Goal: Task Accomplishment & Management: Use online tool/utility

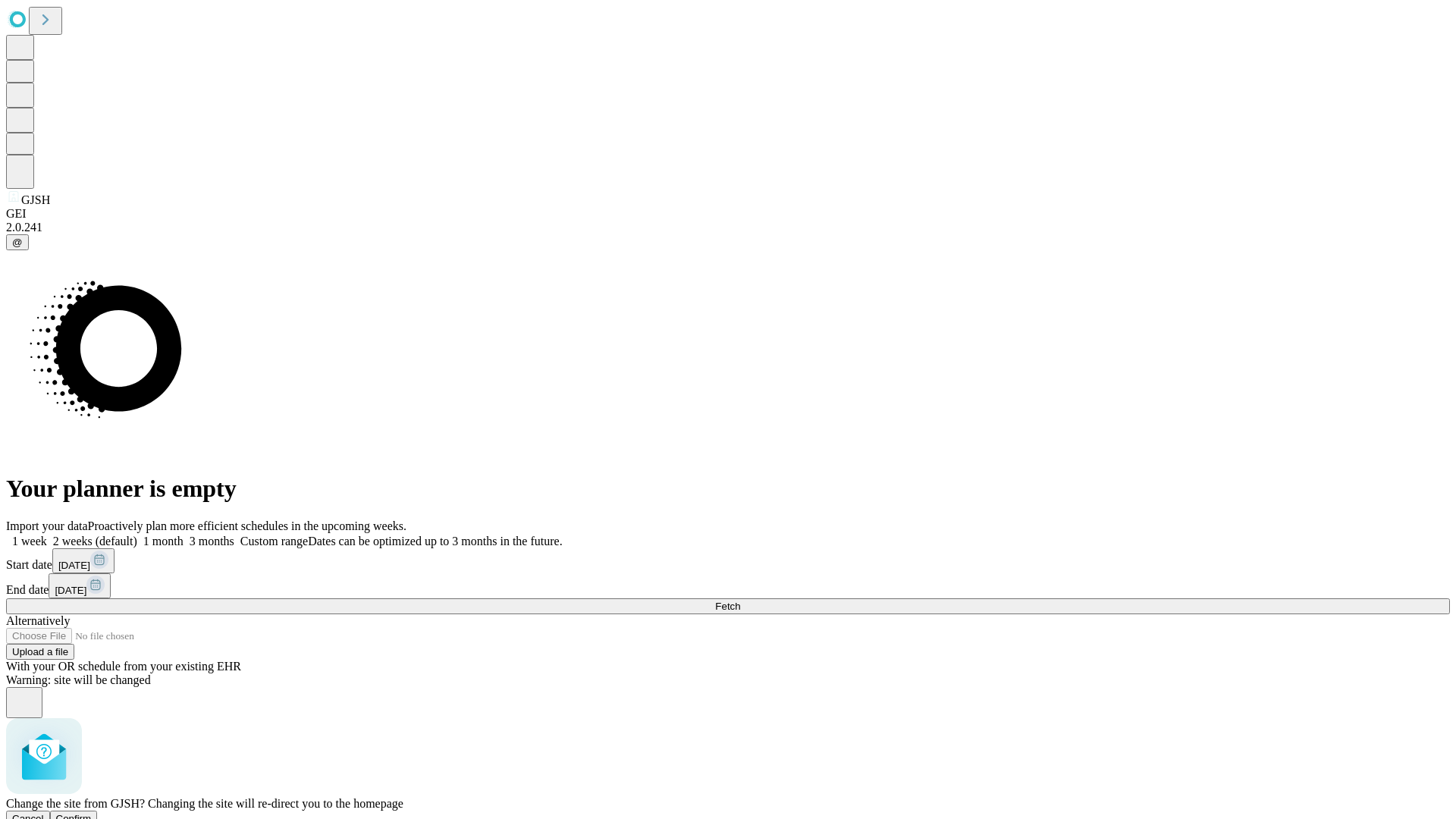
click at [92, 813] on span "Confirm" at bounding box center [74, 819] width 36 height 12
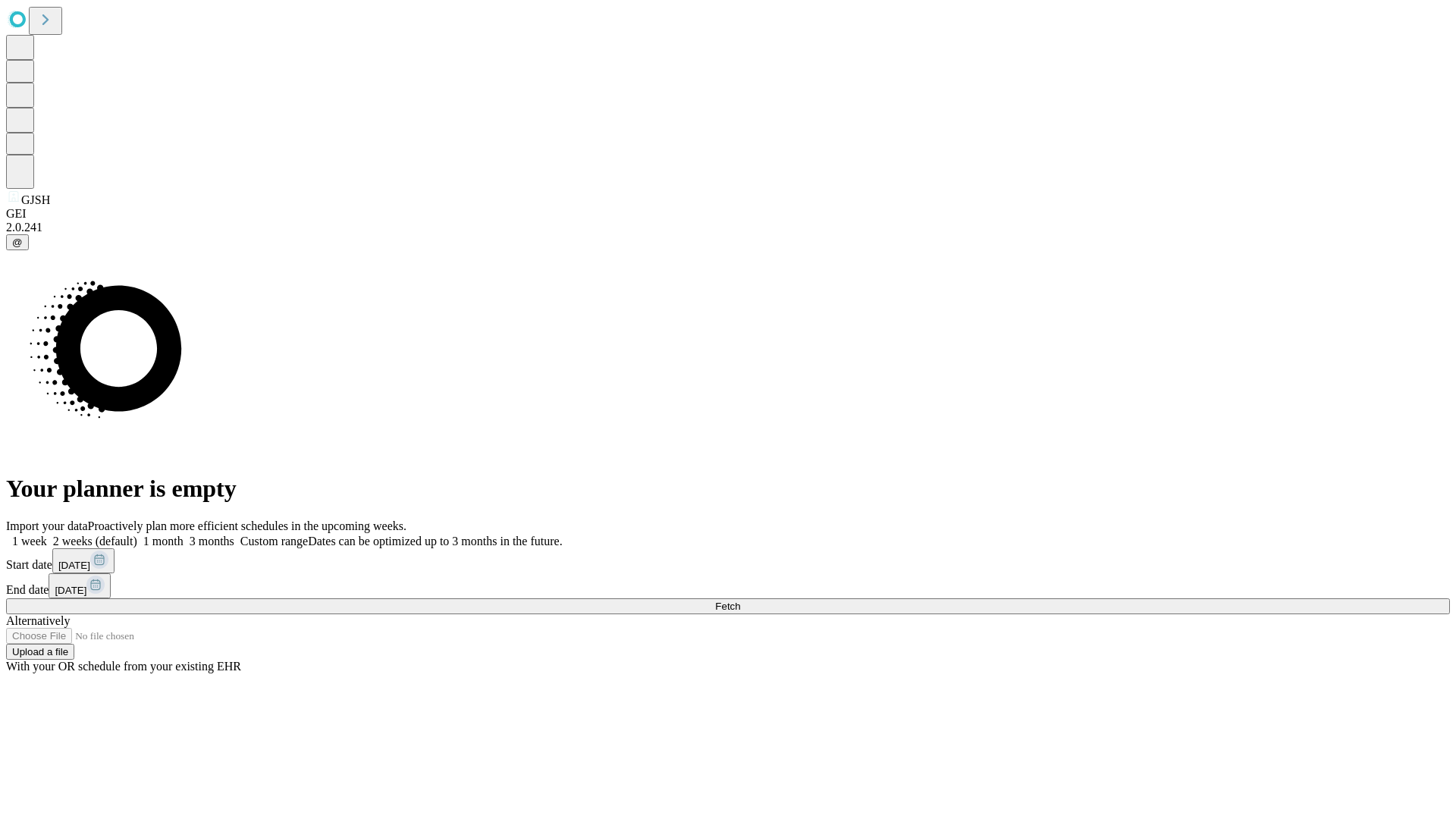
click at [47, 535] on label "1 week" at bounding box center [26, 541] width 41 height 13
click at [740, 601] on span "Fetch" at bounding box center [727, 607] width 25 height 12
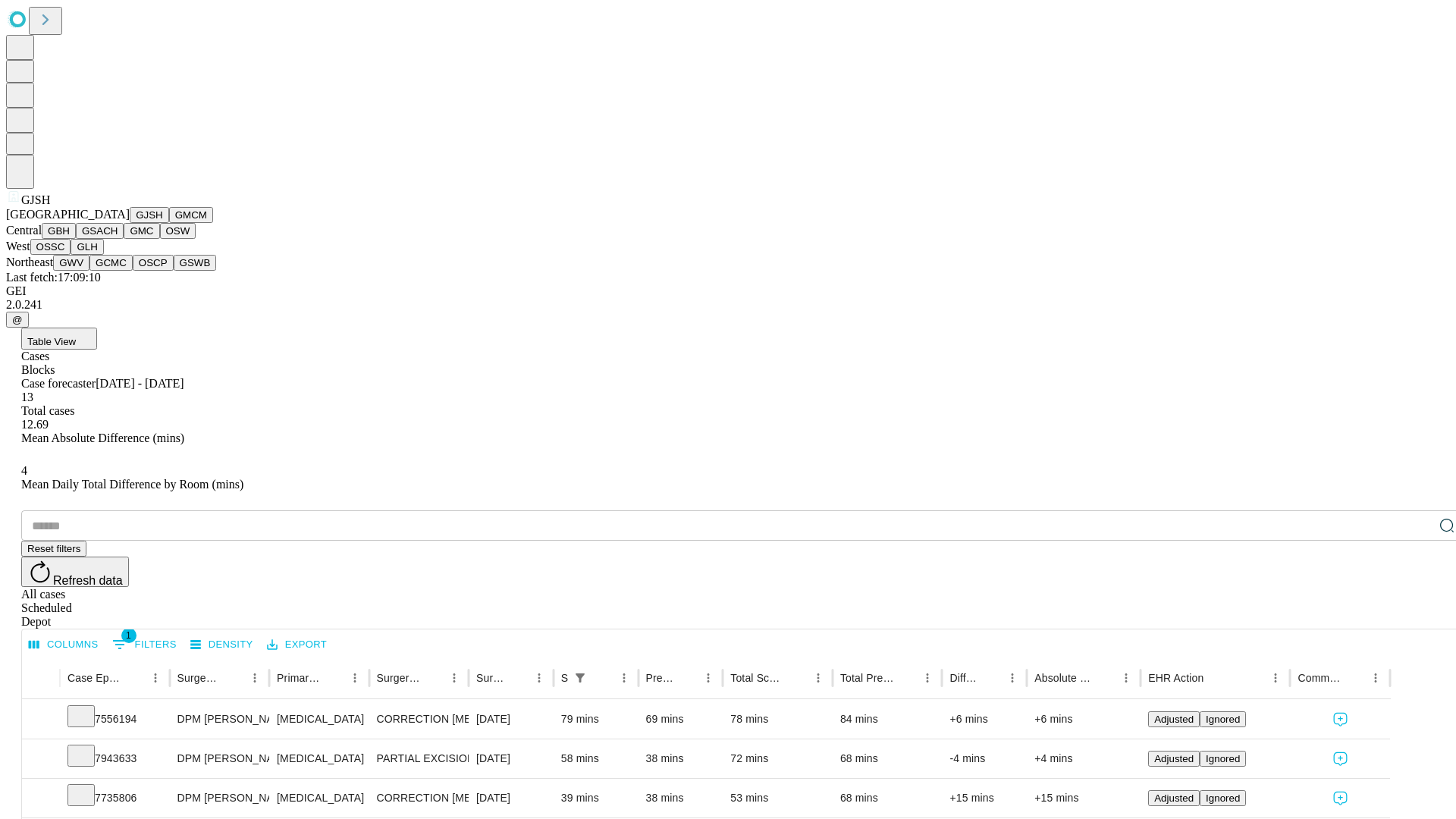
click at [169, 223] on button "GMCM" at bounding box center [191, 215] width 44 height 16
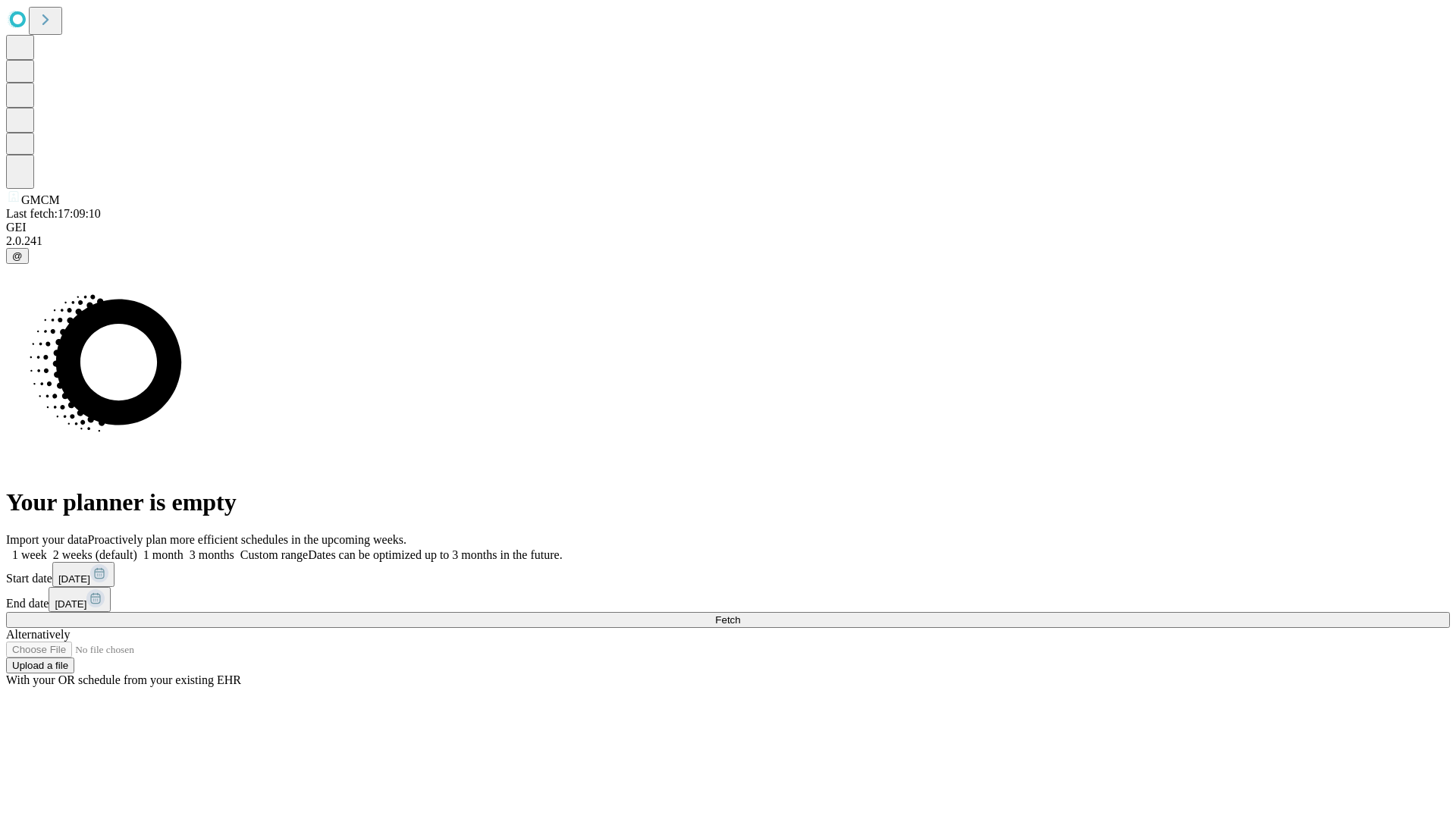
click at [47, 548] on label "1 week" at bounding box center [26, 555] width 41 height 13
click at [740, 614] on span "Fetch" at bounding box center [727, 620] width 25 height 12
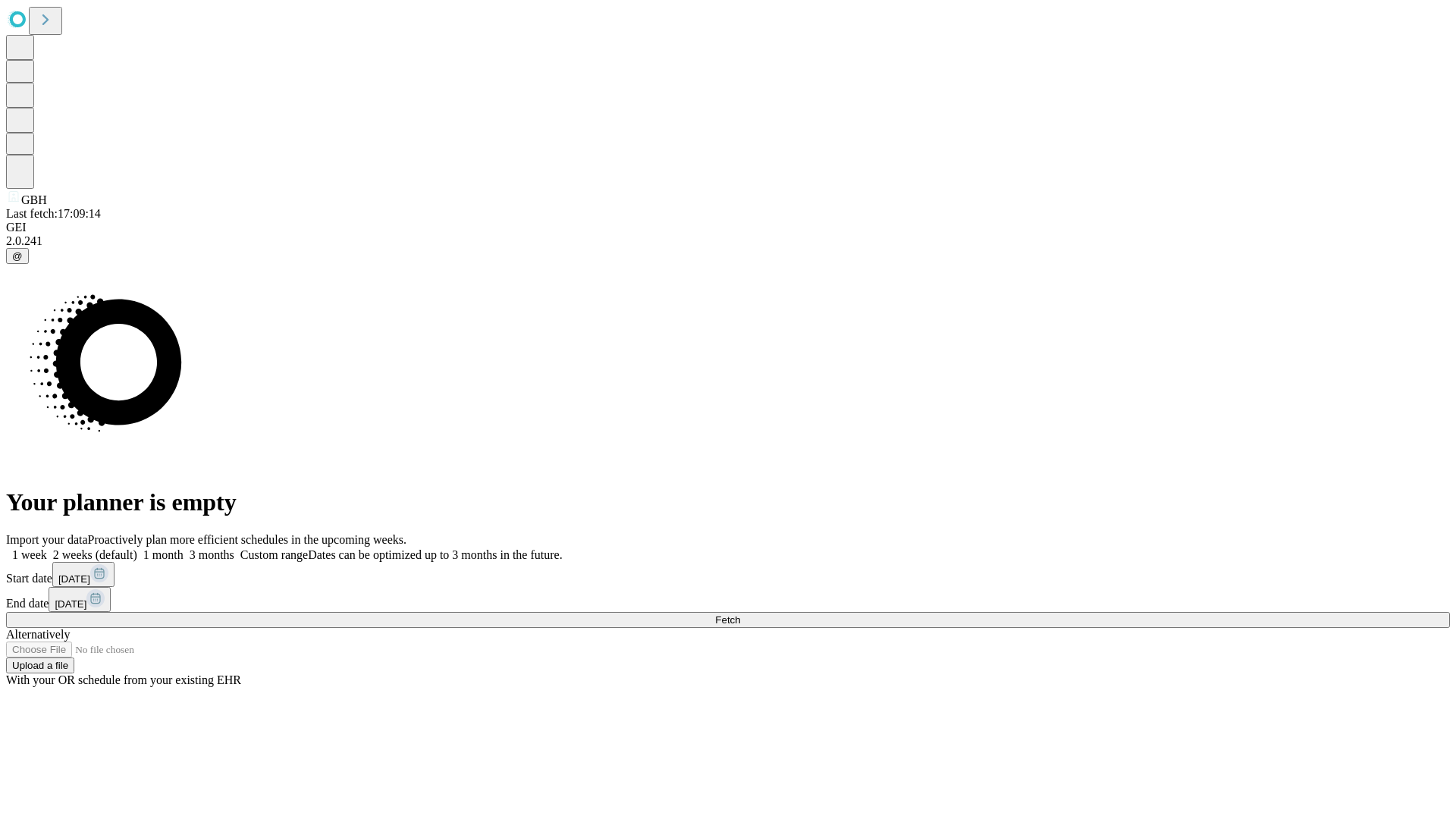
click at [740, 614] on span "Fetch" at bounding box center [727, 620] width 25 height 12
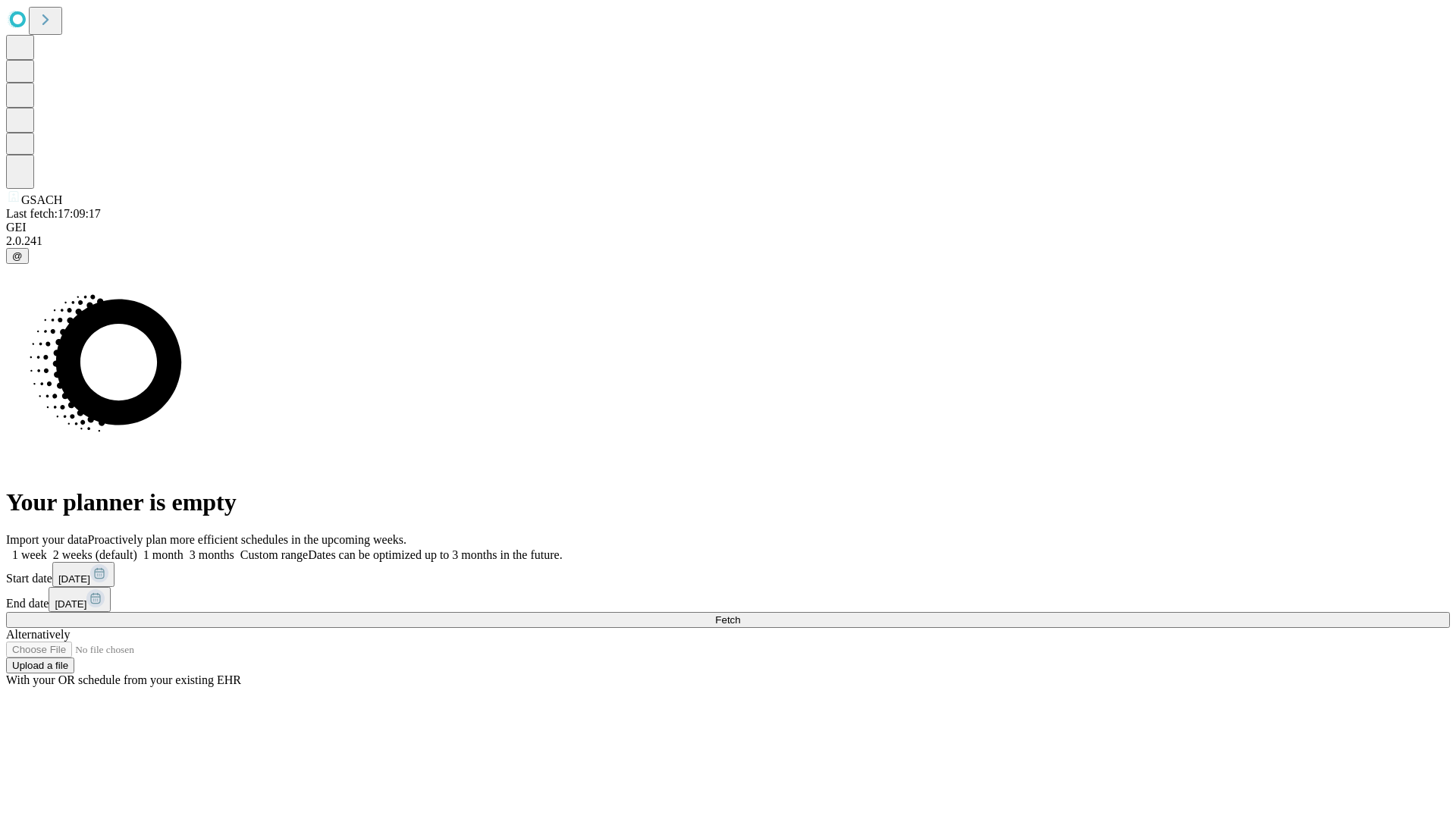
click at [47, 548] on label "1 week" at bounding box center [26, 555] width 41 height 13
click at [740, 614] on span "Fetch" at bounding box center [727, 620] width 25 height 12
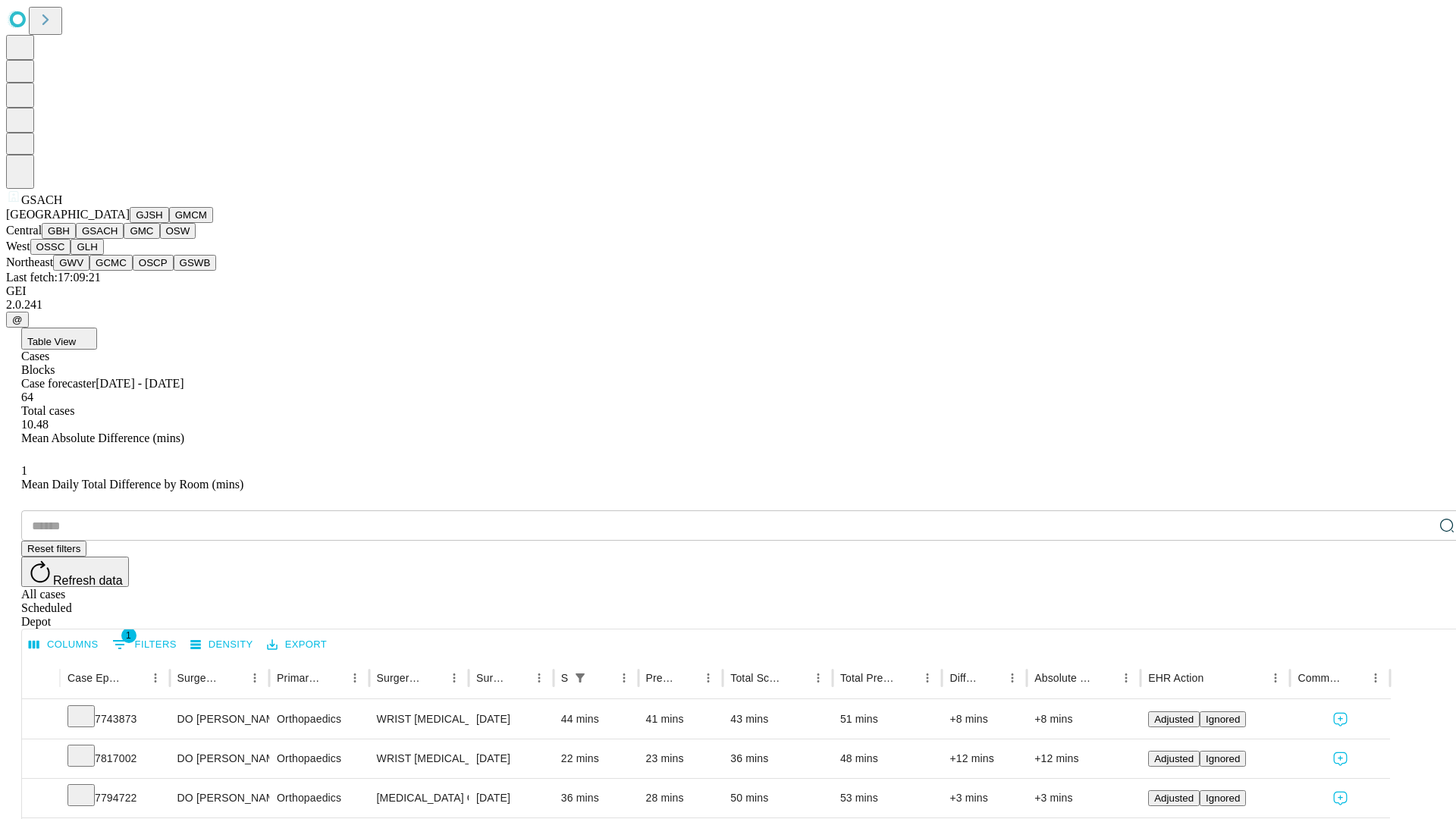
click at [124, 239] on button "GMC" at bounding box center [141, 231] width 36 height 16
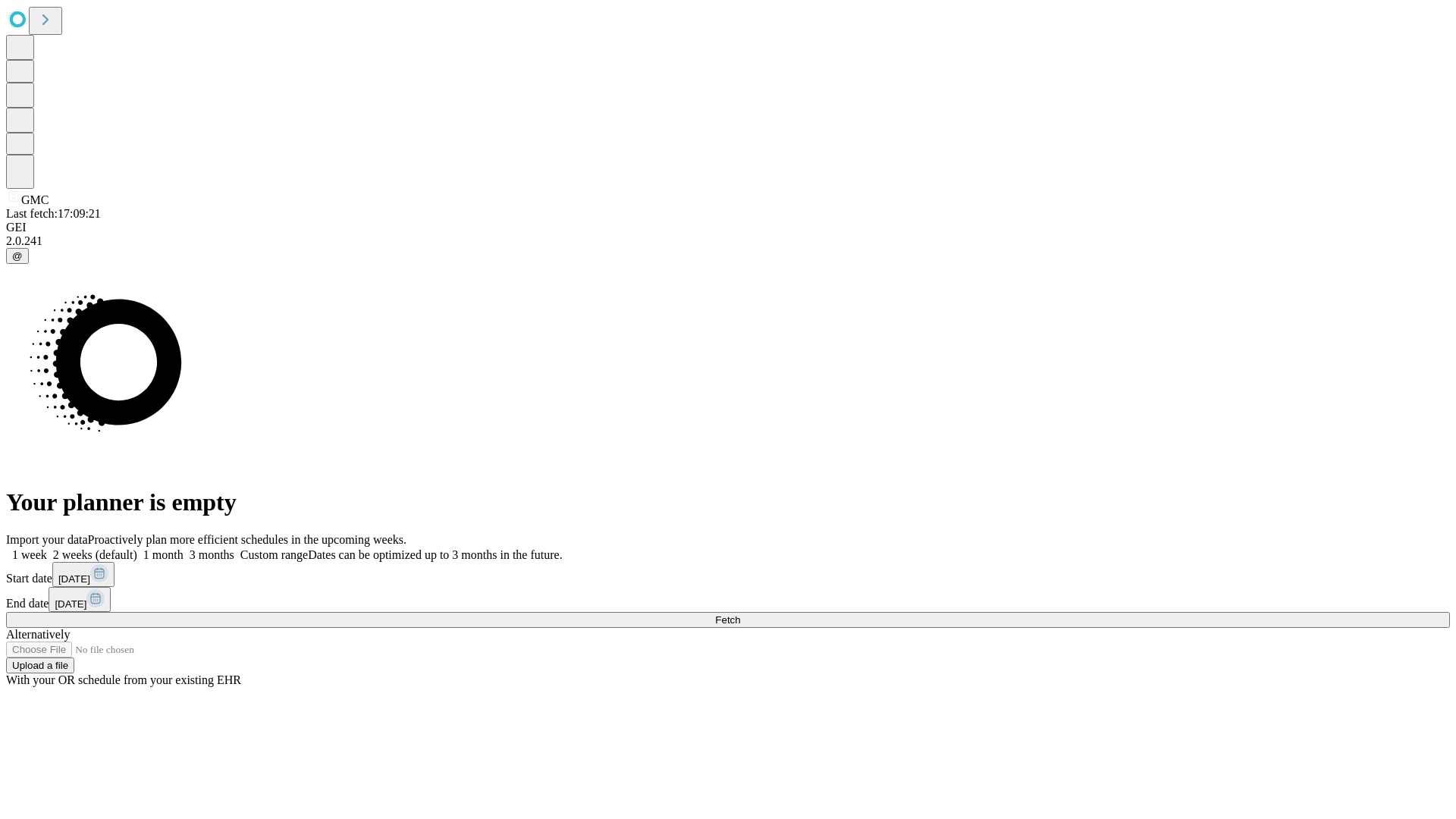
click at [47, 548] on label "1 week" at bounding box center [26, 555] width 41 height 13
click at [740, 614] on span "Fetch" at bounding box center [727, 620] width 25 height 12
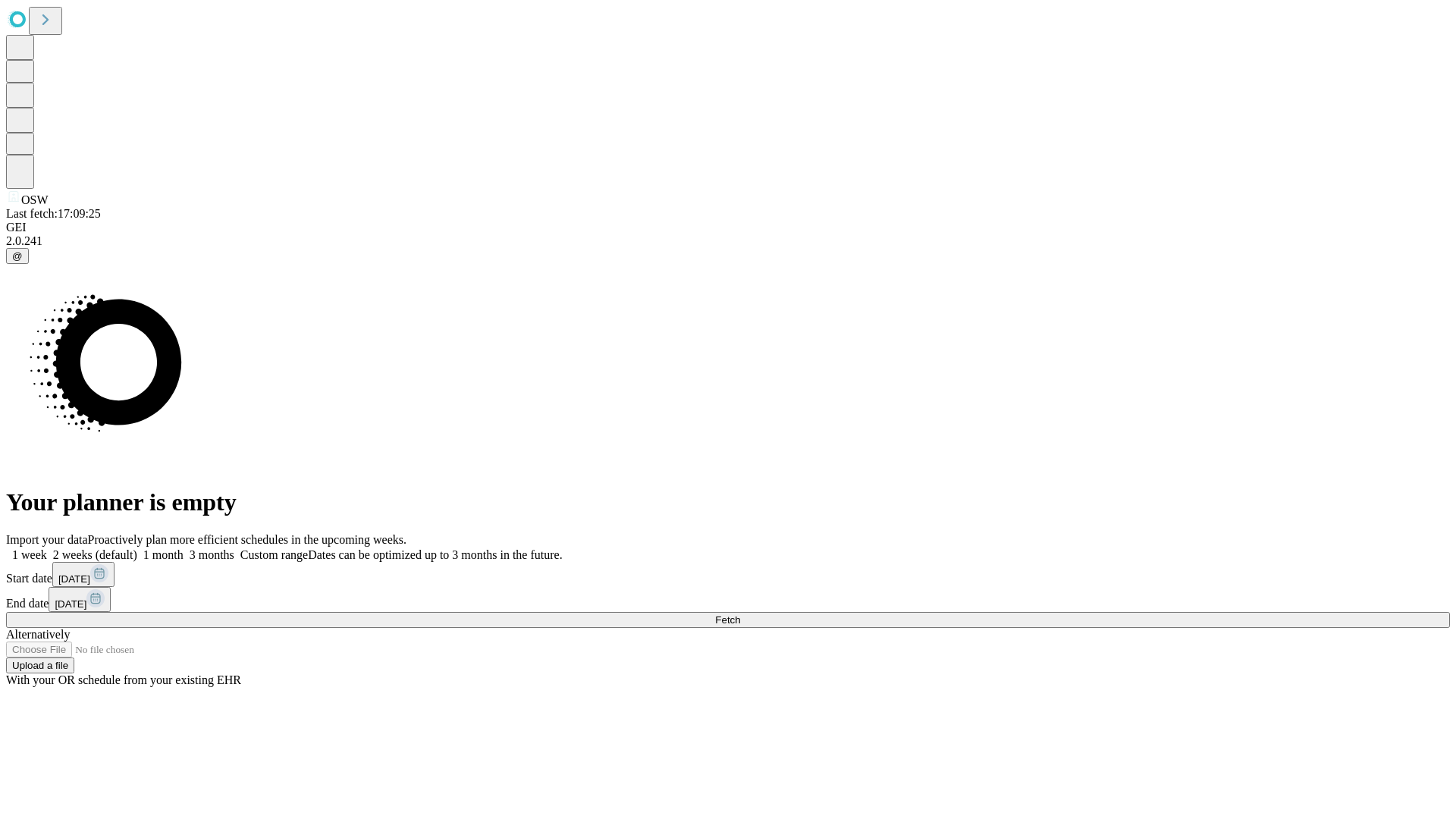
click at [47, 548] on label "1 week" at bounding box center [26, 555] width 41 height 13
click at [740, 614] on span "Fetch" at bounding box center [727, 620] width 25 height 12
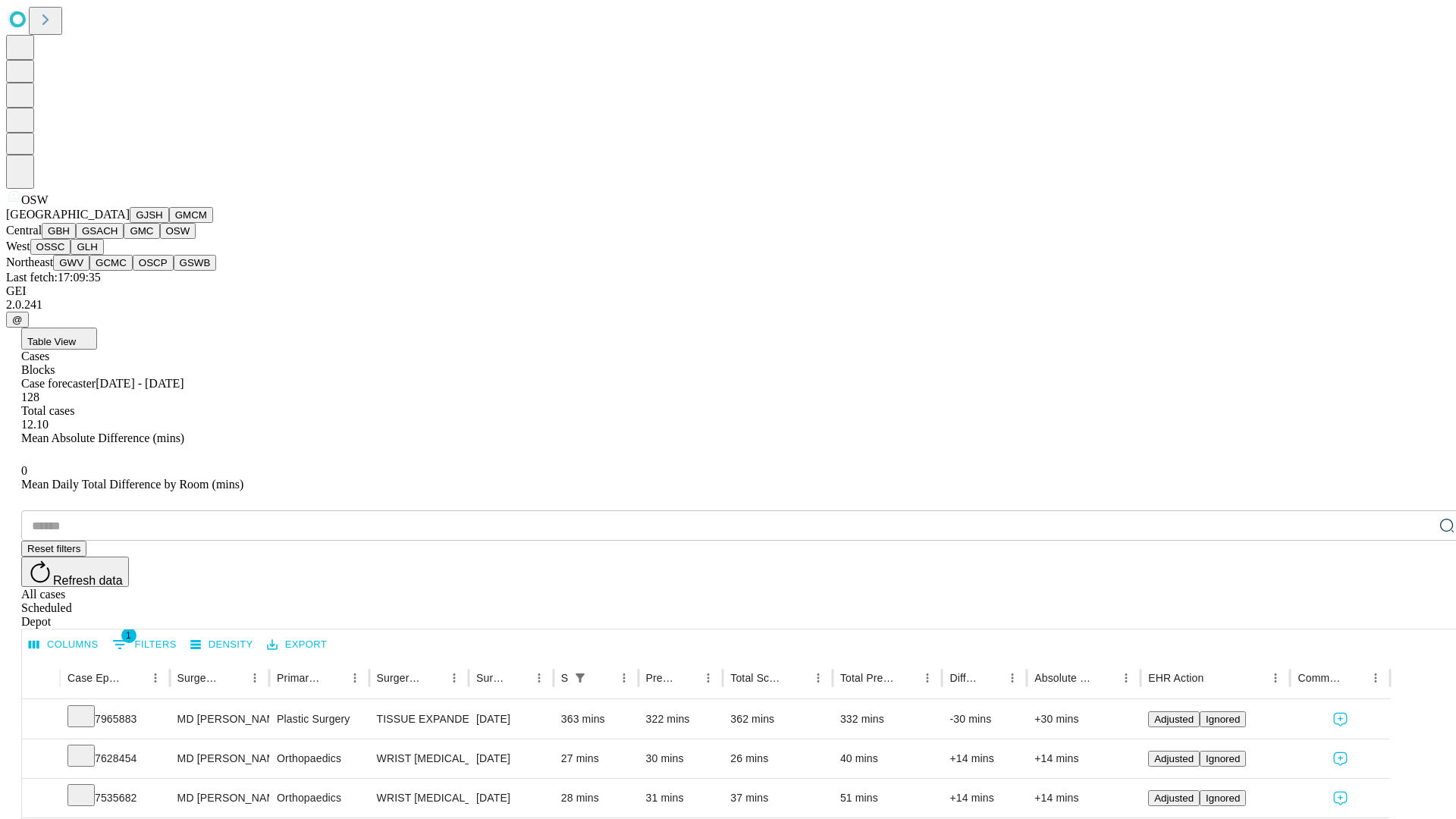
click at [71, 255] on button "OSSC" at bounding box center [51, 246] width 41 height 16
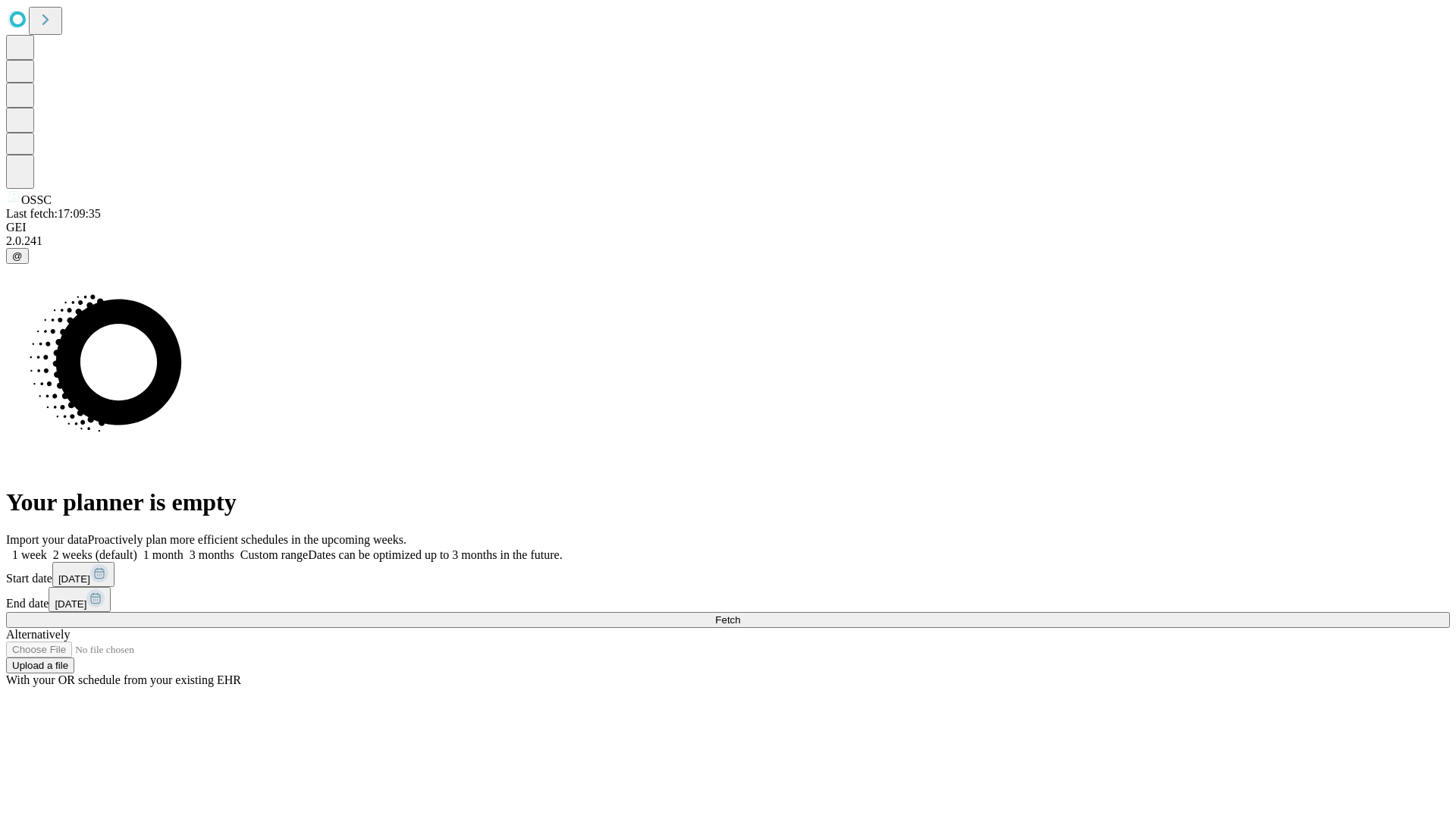
click at [47, 548] on label "1 week" at bounding box center [26, 555] width 41 height 13
click at [740, 614] on span "Fetch" at bounding box center [727, 620] width 25 height 12
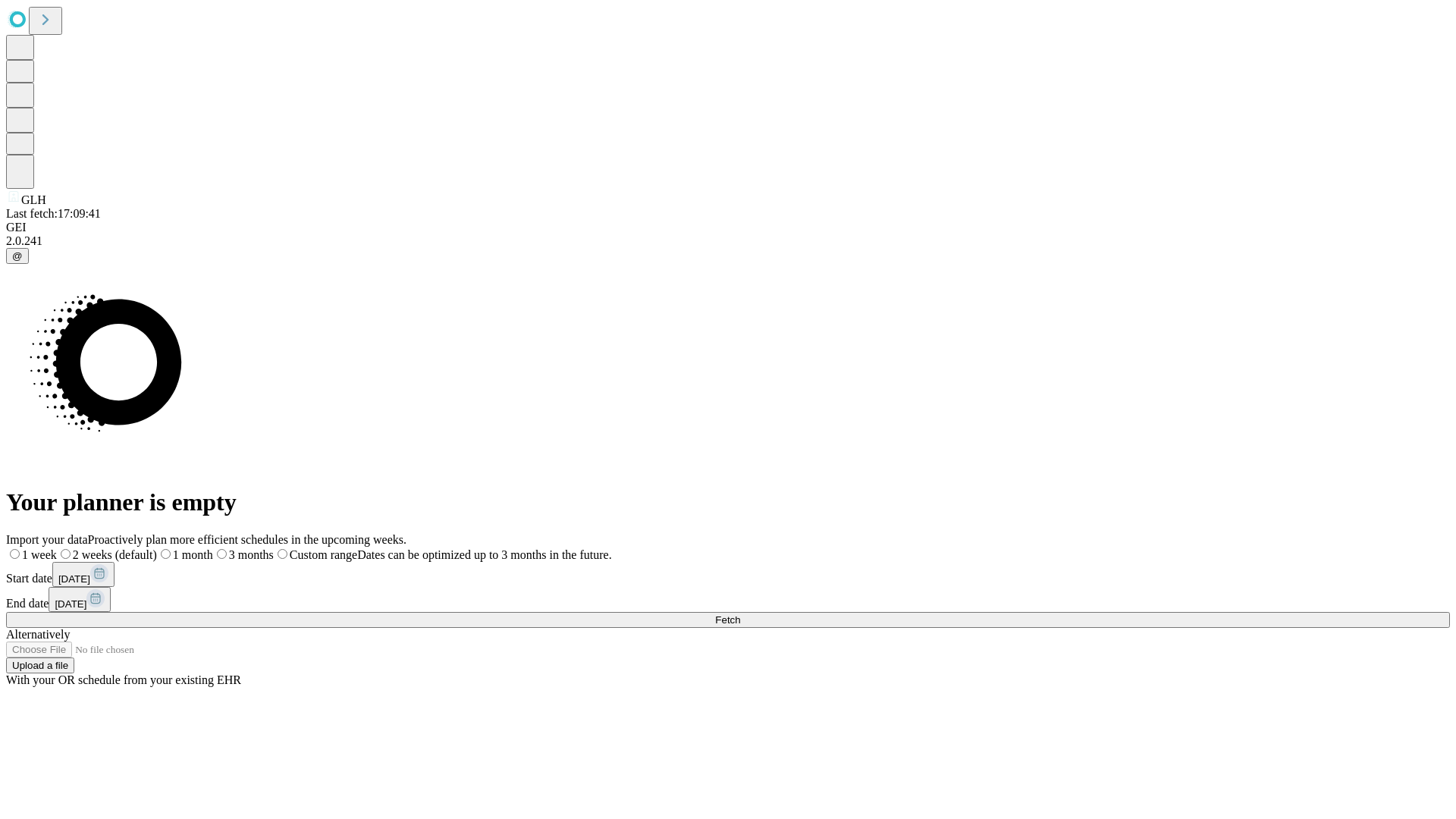
click at [57, 548] on label "1 week" at bounding box center [31, 555] width 50 height 13
click at [740, 614] on span "Fetch" at bounding box center [727, 620] width 25 height 12
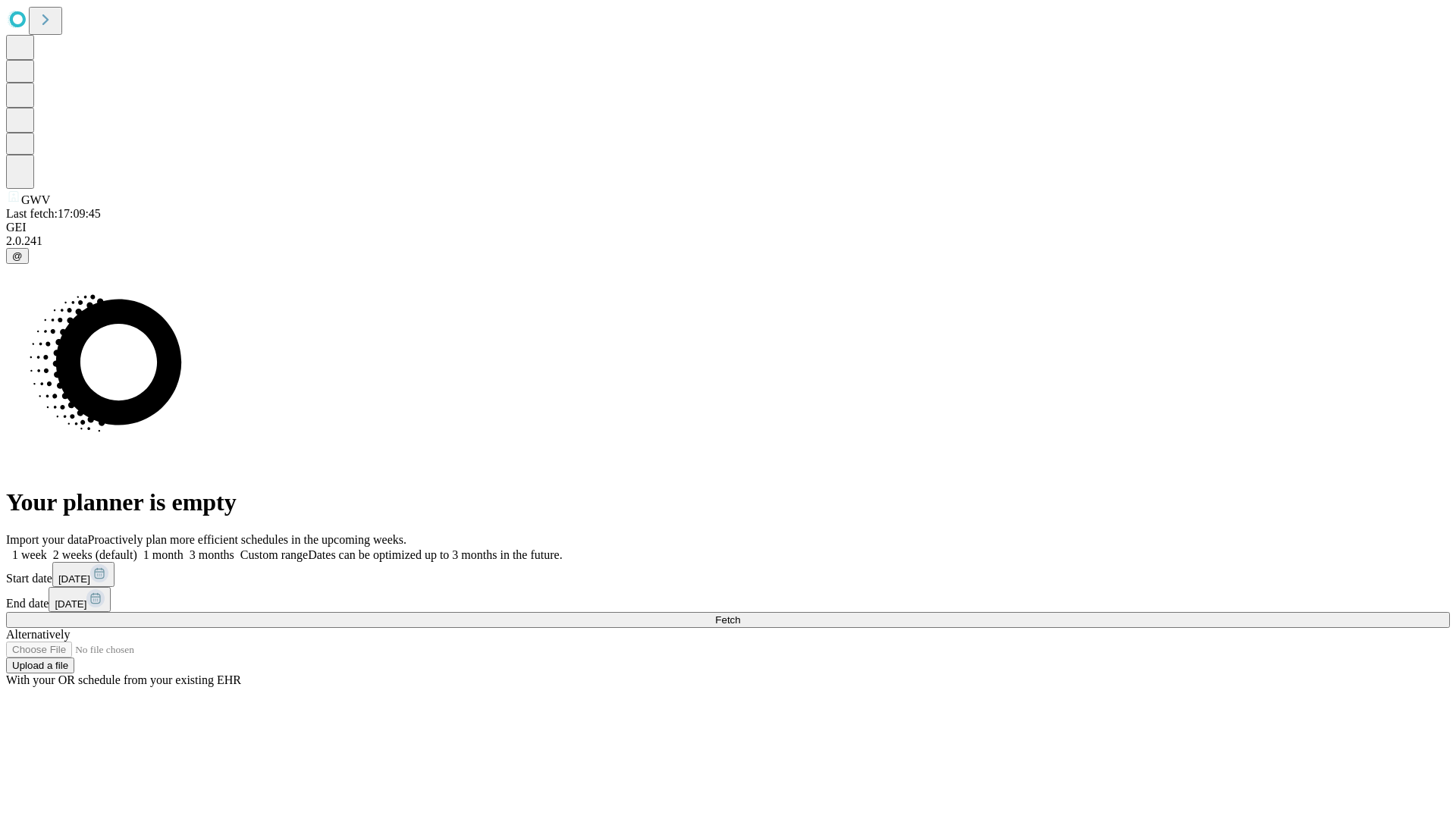
click at [47, 548] on label "1 week" at bounding box center [26, 555] width 41 height 13
click at [740, 614] on span "Fetch" at bounding box center [727, 620] width 25 height 12
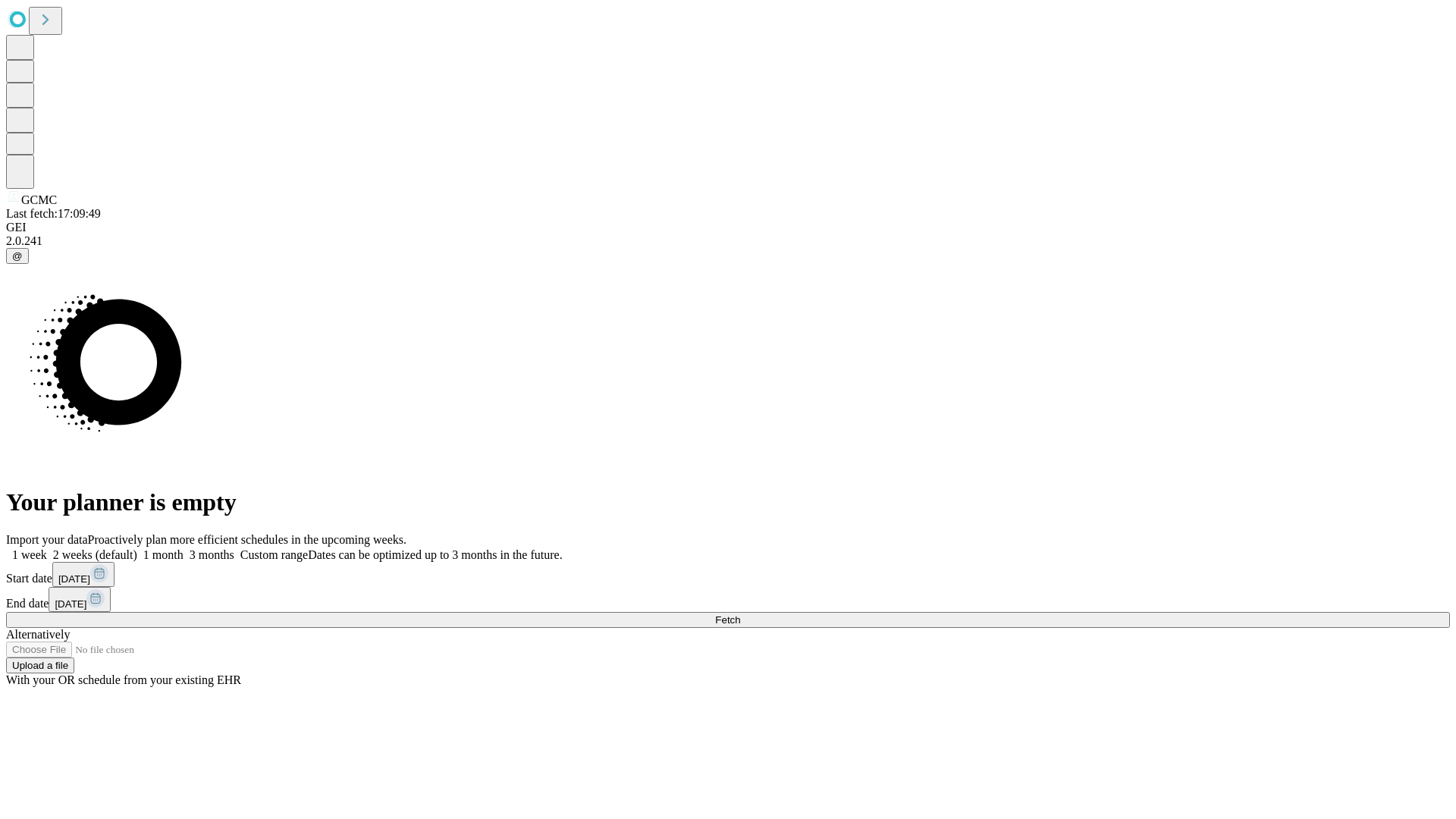
click at [740, 614] on span "Fetch" at bounding box center [727, 620] width 25 height 12
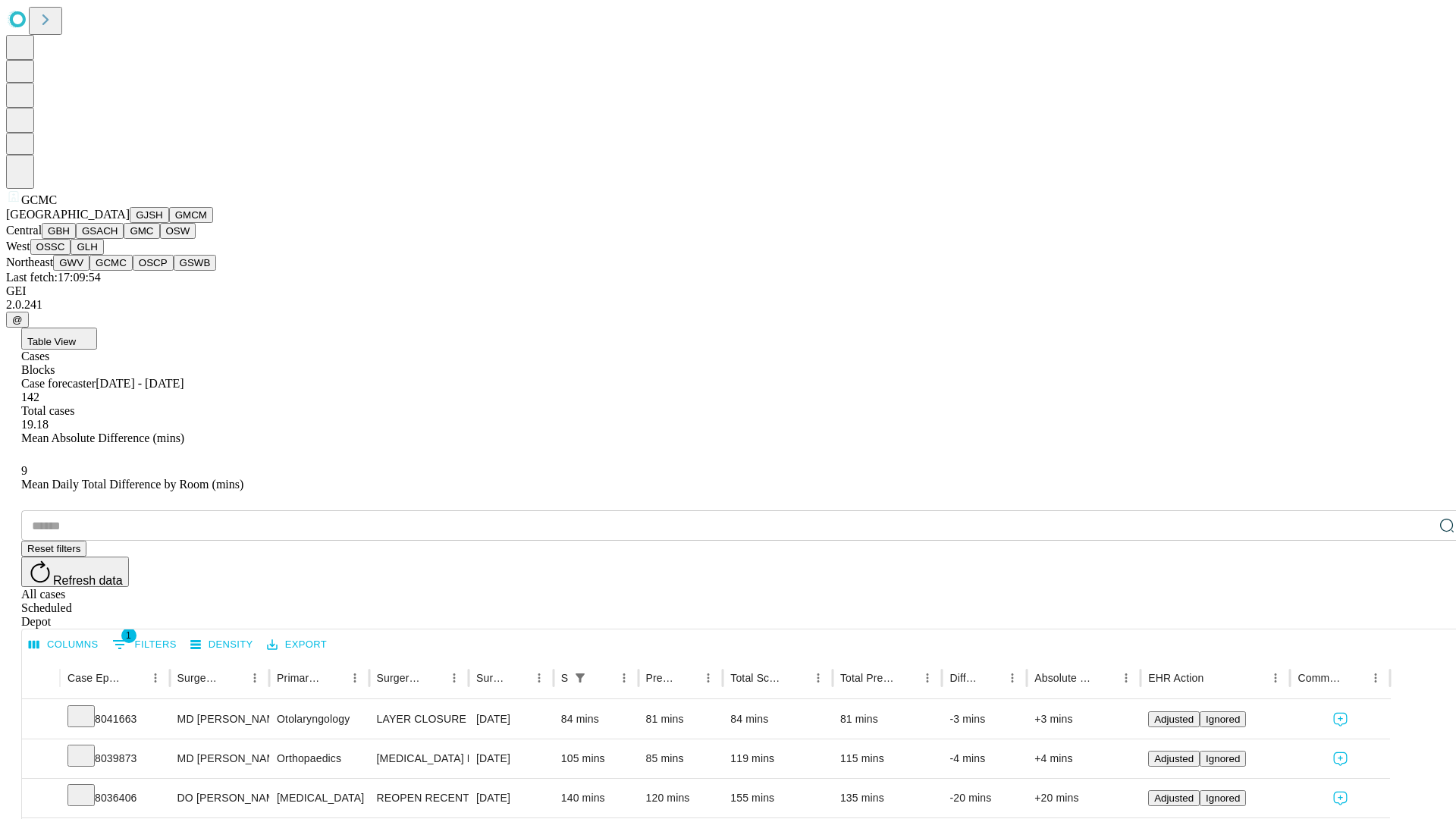
click at [133, 271] on button "OSCP" at bounding box center [154, 262] width 41 height 16
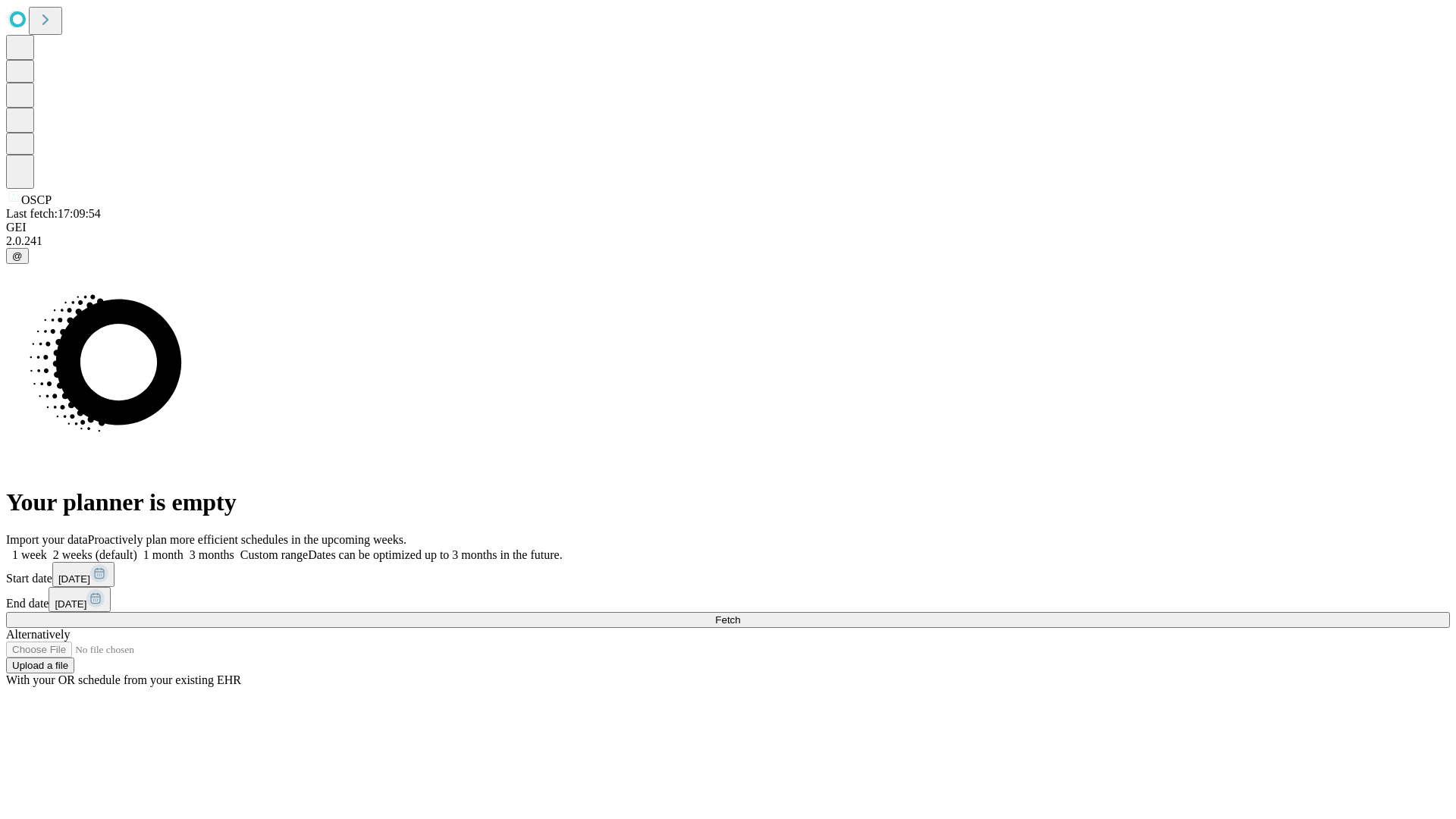
click at [47, 548] on label "1 week" at bounding box center [26, 555] width 41 height 13
click at [740, 614] on span "Fetch" at bounding box center [727, 620] width 25 height 12
